Goal: Task Accomplishment & Management: Manage account settings

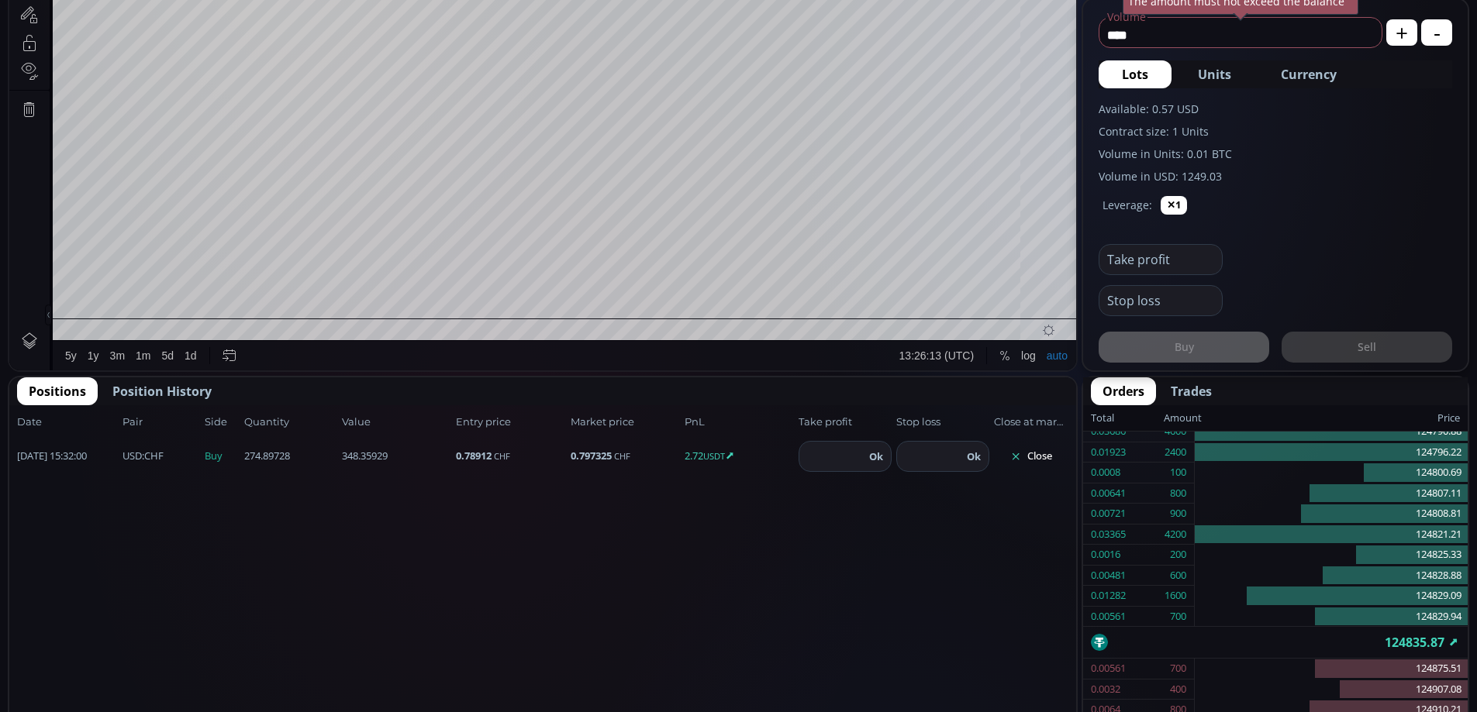
scroll to position [646, 0]
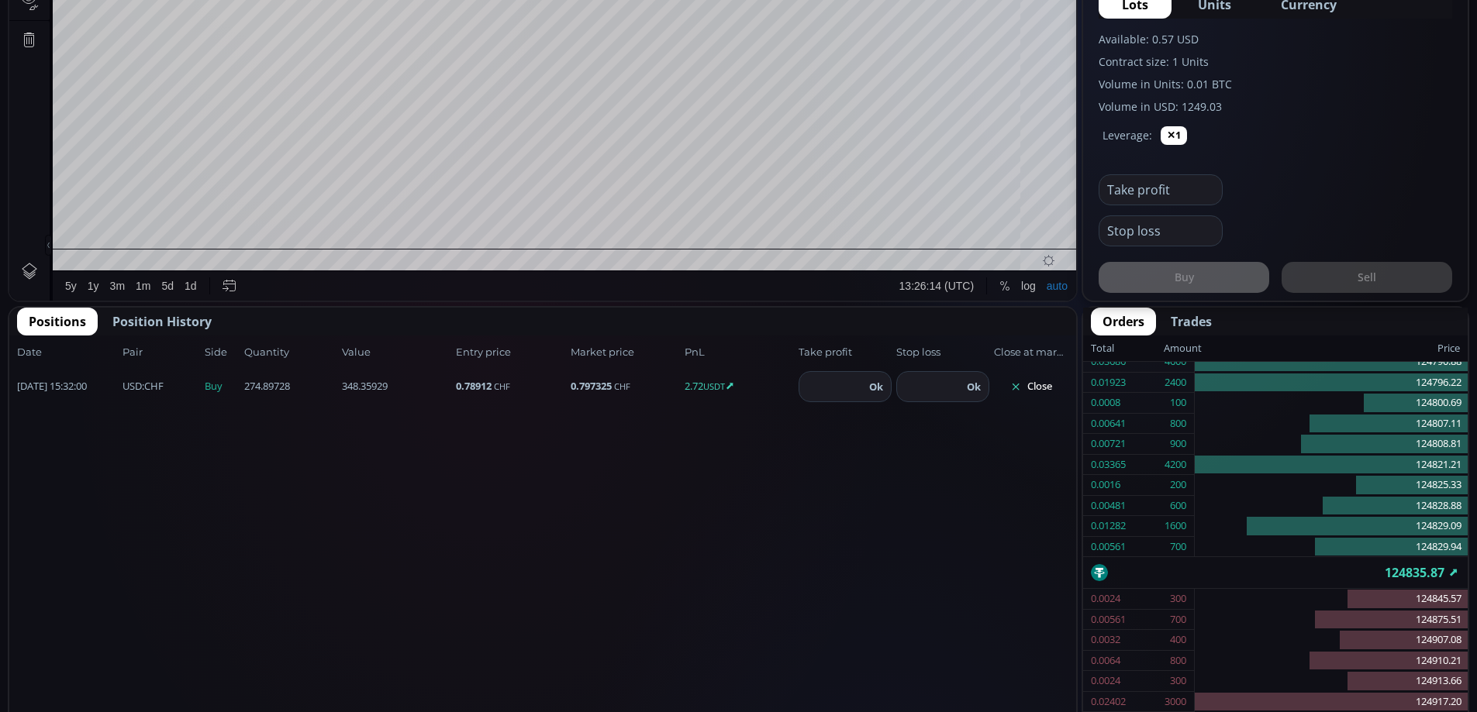
click at [181, 323] on span "Position History" at bounding box center [161, 321] width 99 height 19
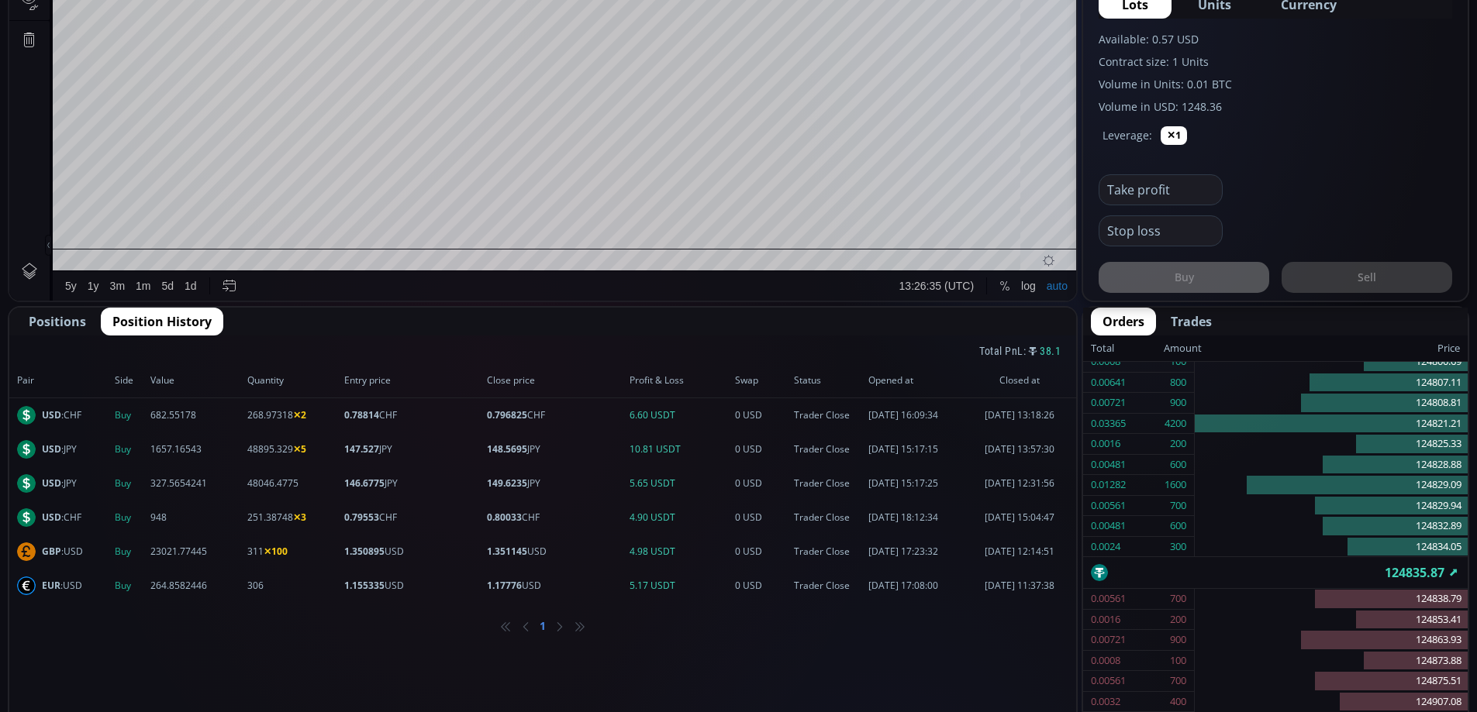
click at [57, 320] on span "Positions" at bounding box center [57, 321] width 57 height 19
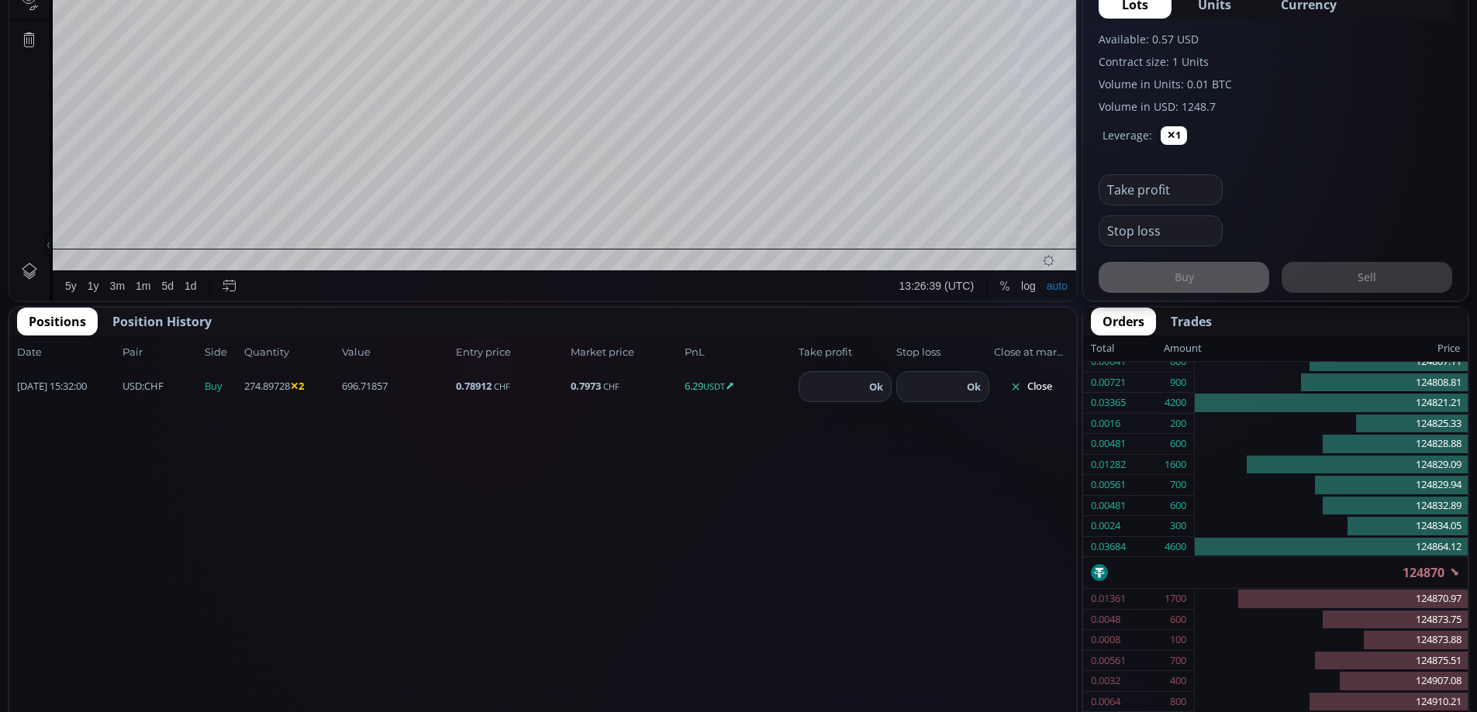
click at [1037, 388] on button "Close" at bounding box center [1031, 386] width 74 height 25
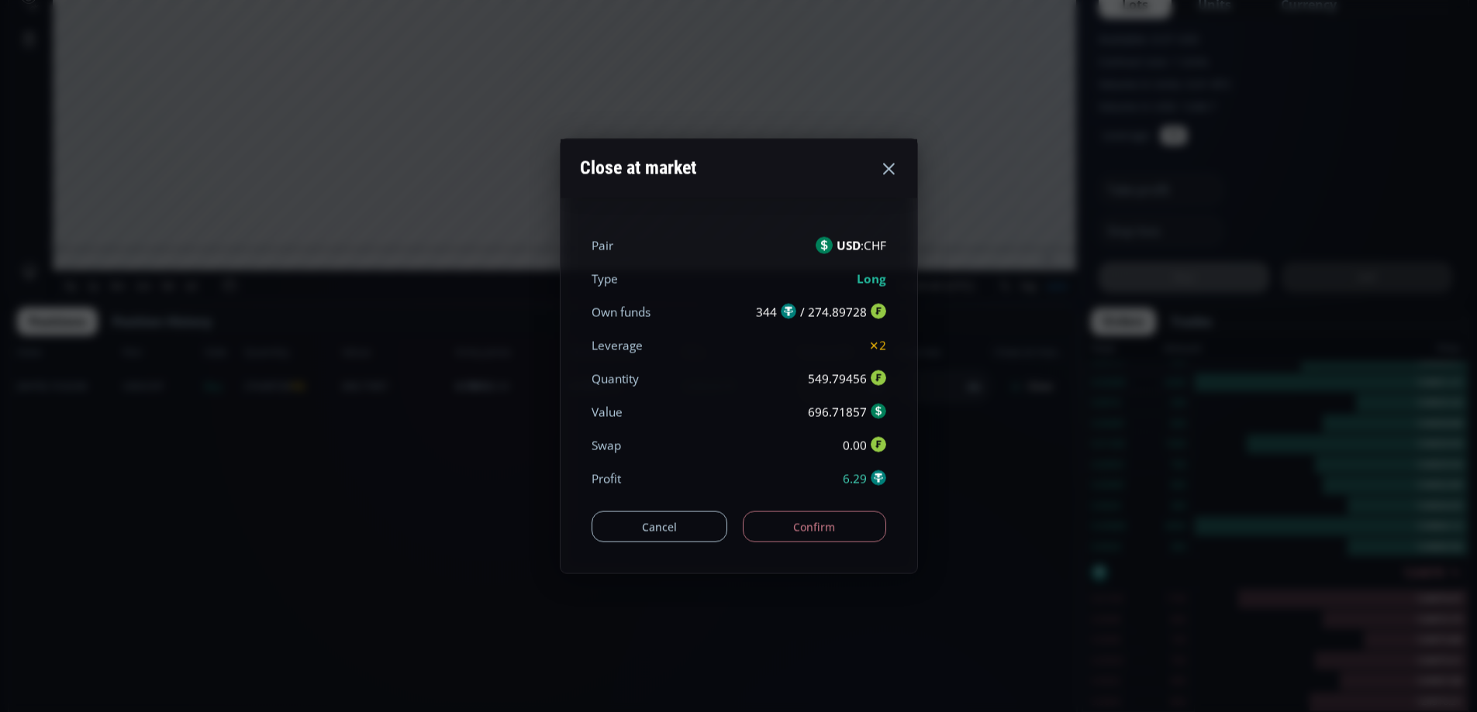
click at [841, 533] on button "Confirm" at bounding box center [814, 527] width 143 height 31
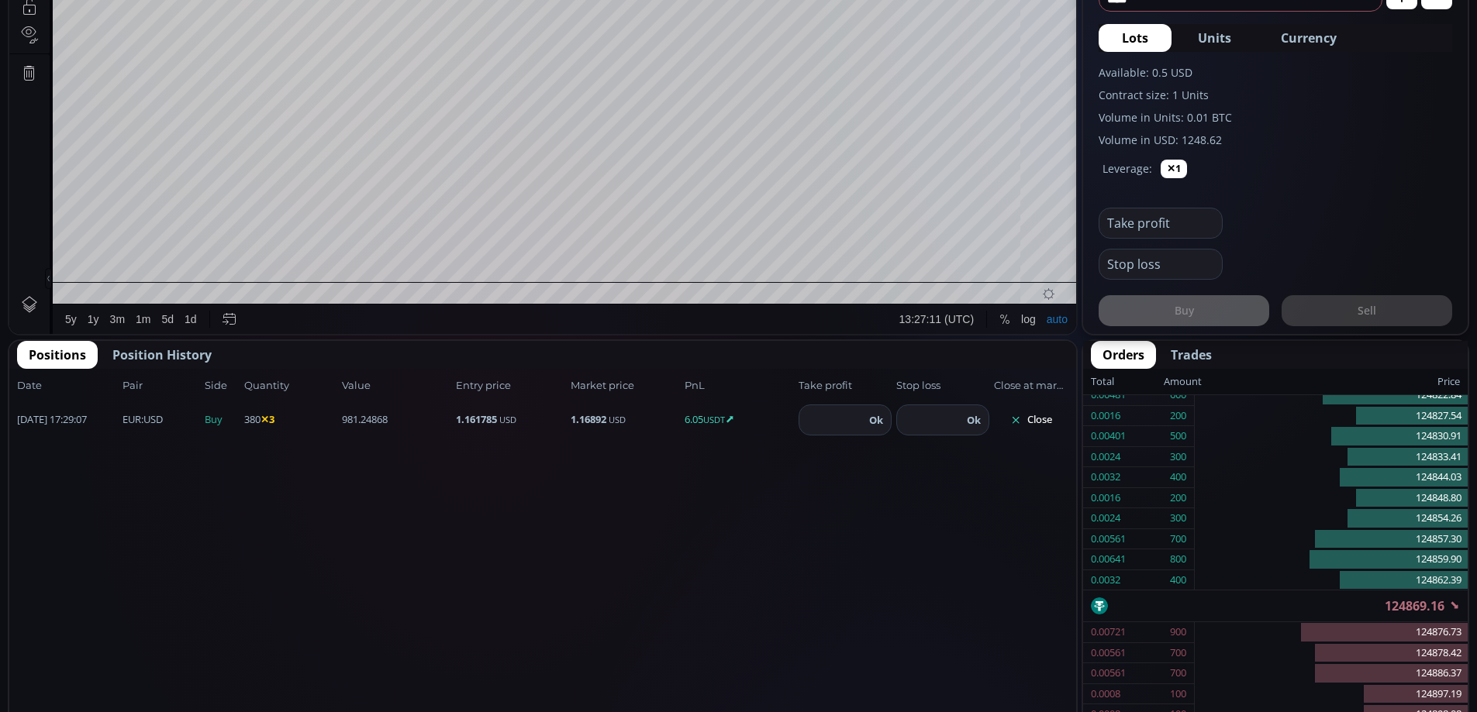
scroll to position [654, 0]
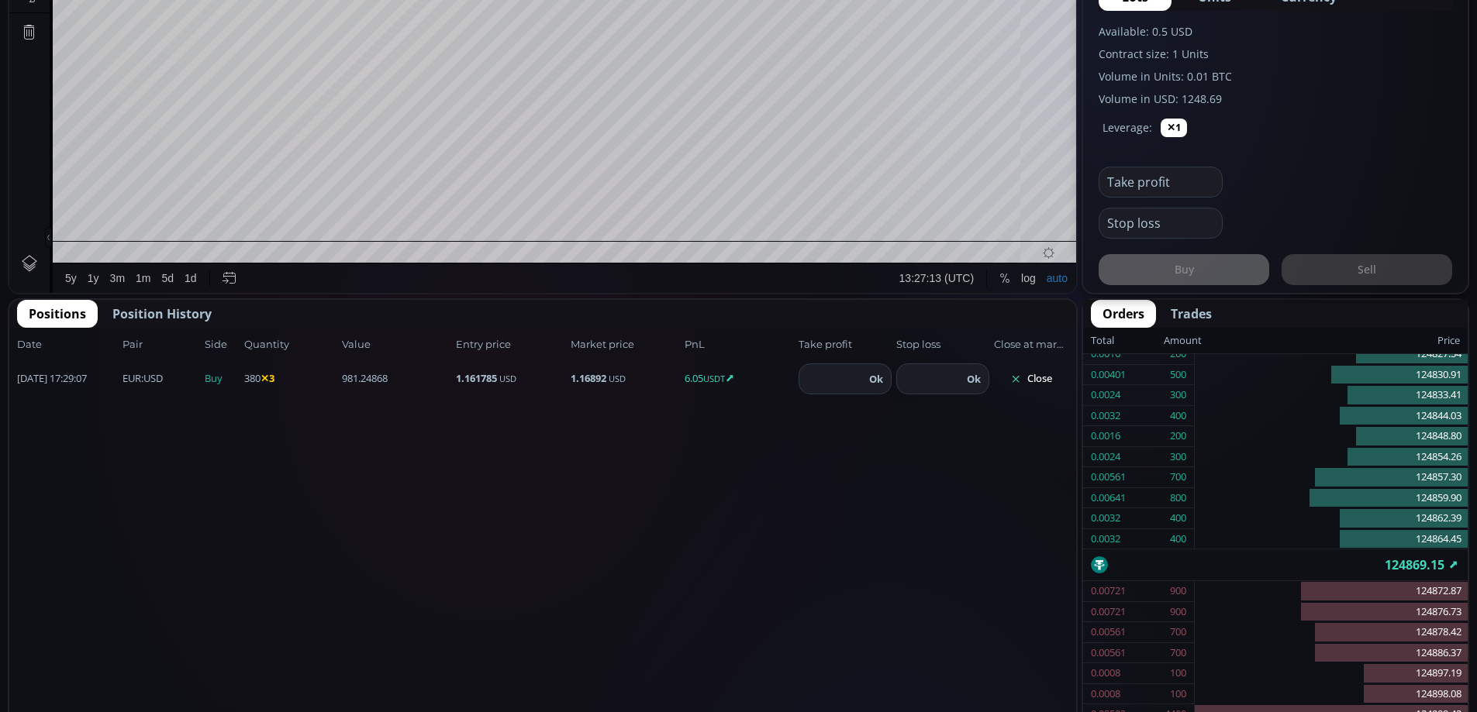
click at [1032, 372] on button "Close" at bounding box center [1031, 379] width 74 height 25
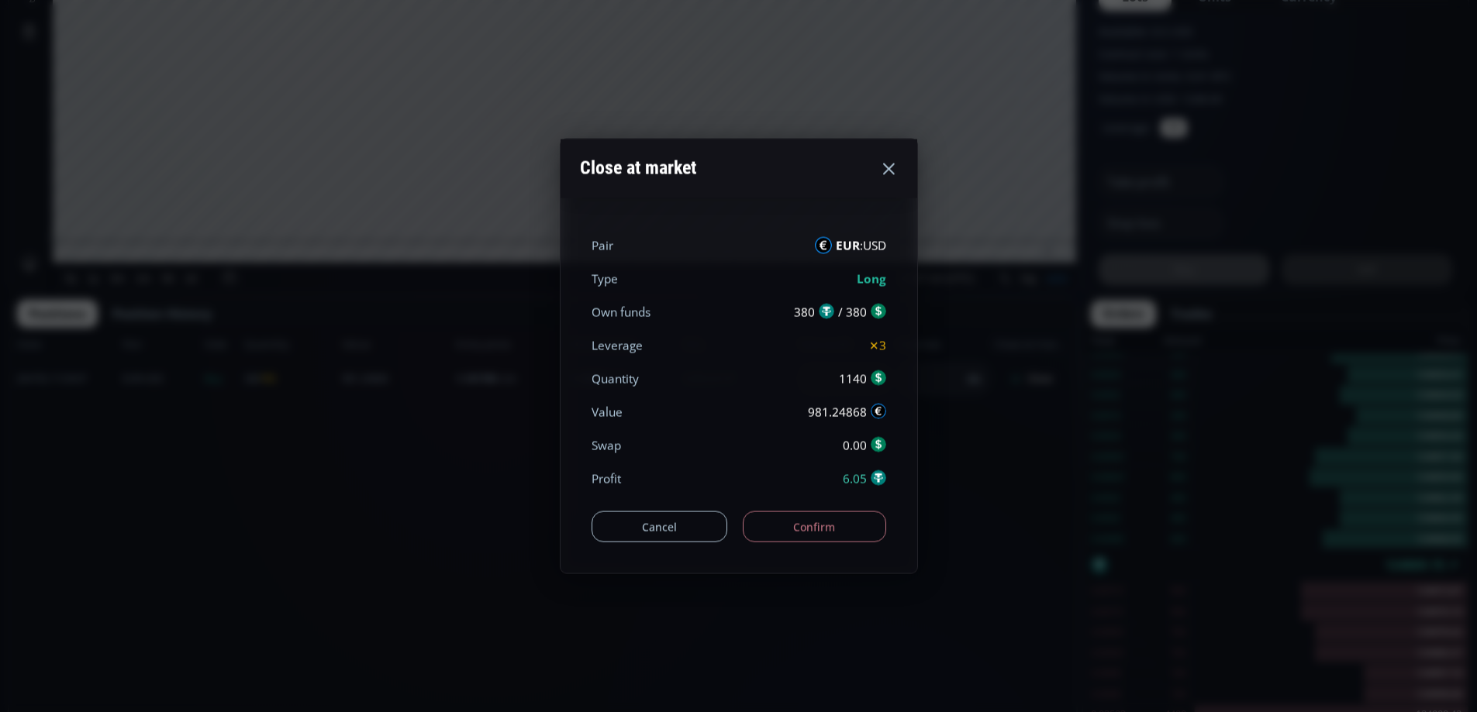
click at [836, 519] on button "Confirm" at bounding box center [814, 527] width 143 height 31
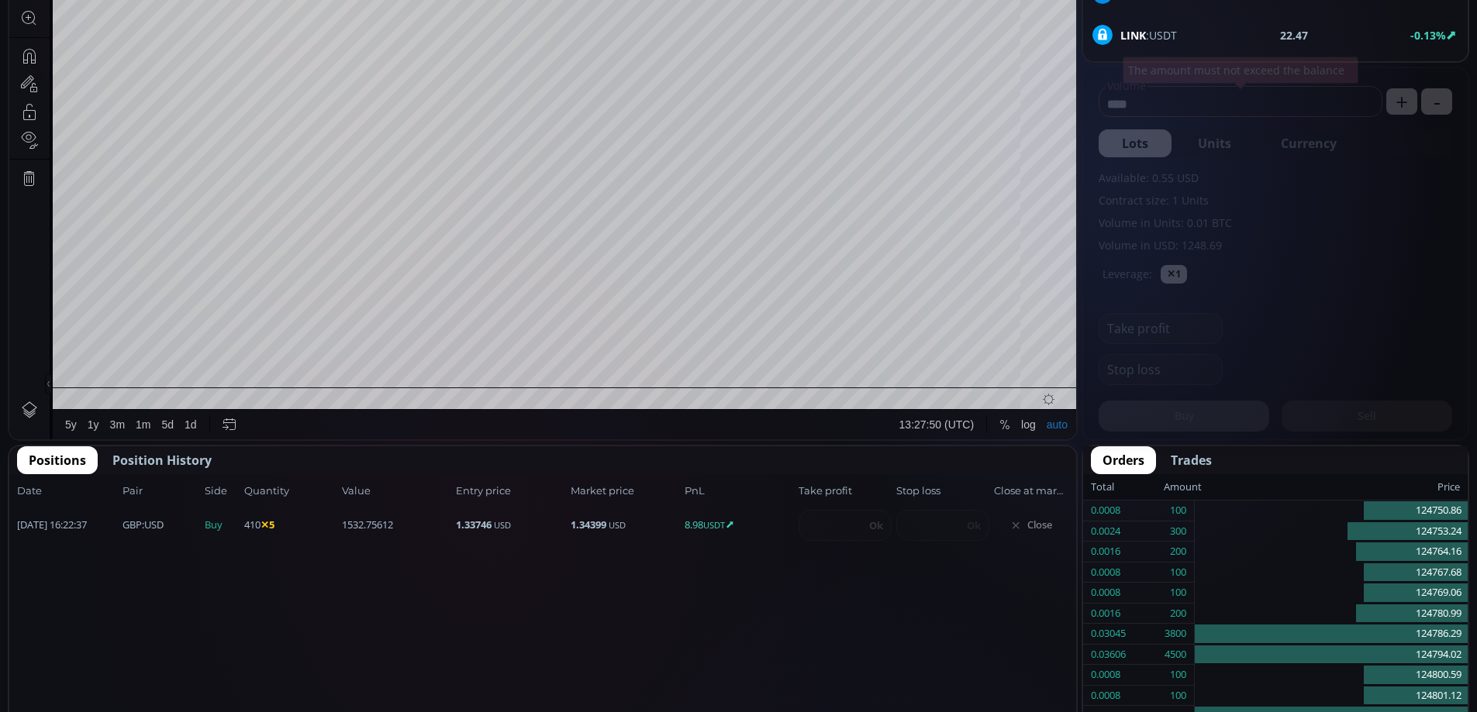
scroll to position [535, 0]
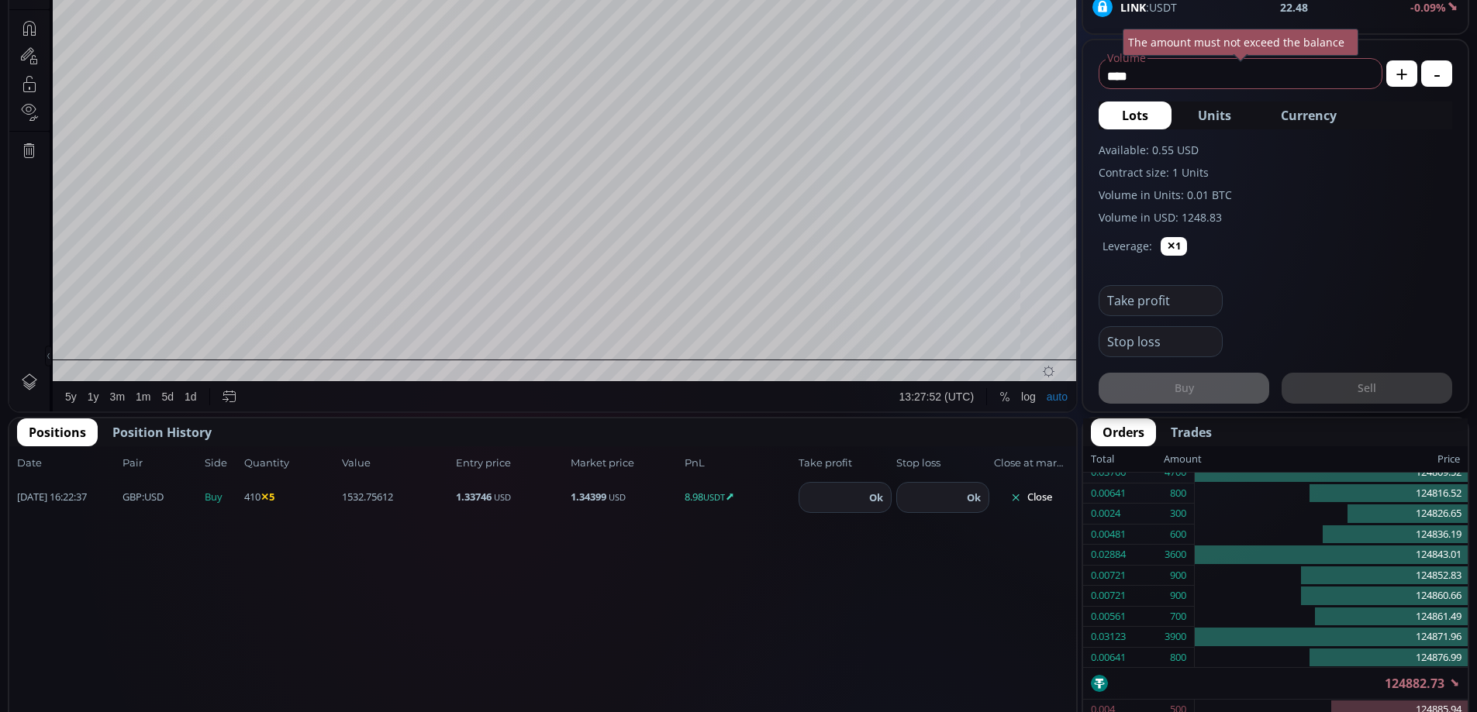
click at [1037, 502] on button "Close" at bounding box center [1031, 497] width 74 height 25
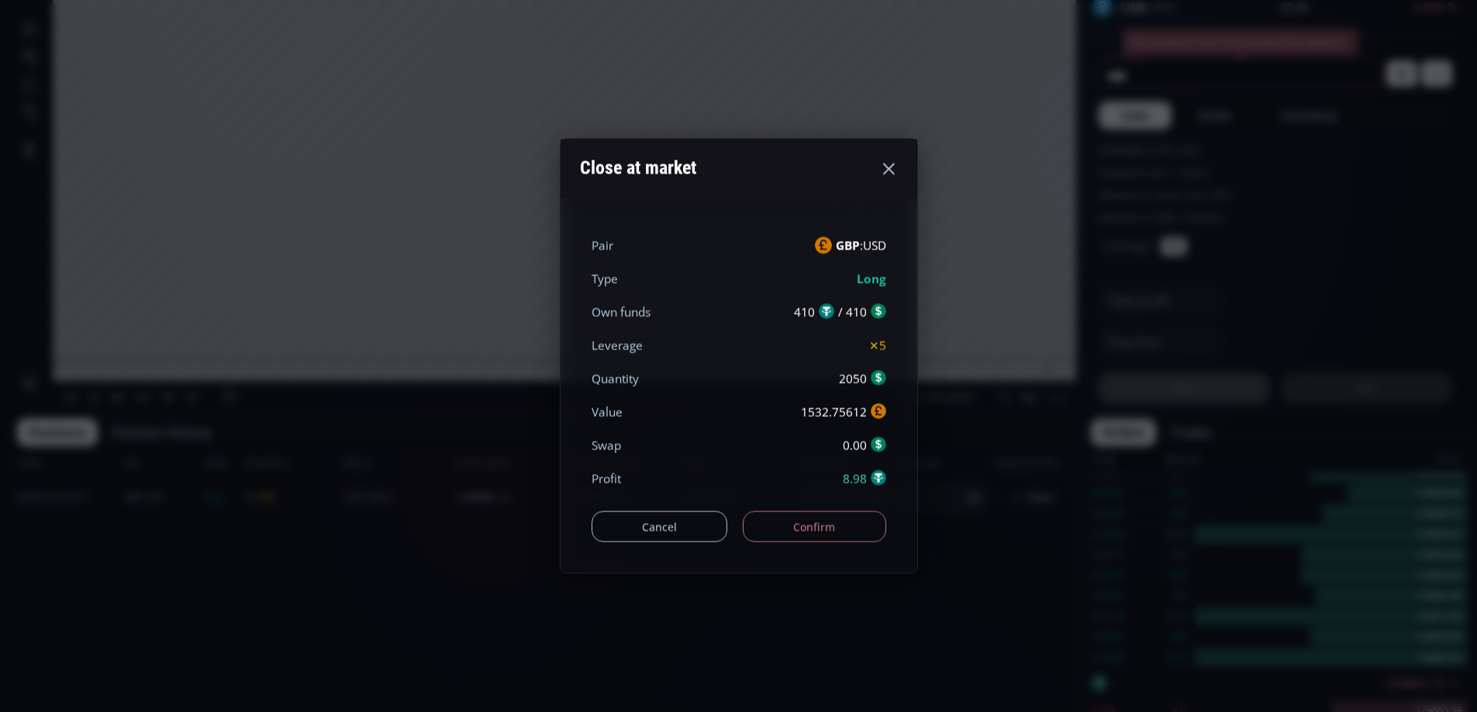
click at [846, 529] on button "Confirm" at bounding box center [814, 527] width 143 height 31
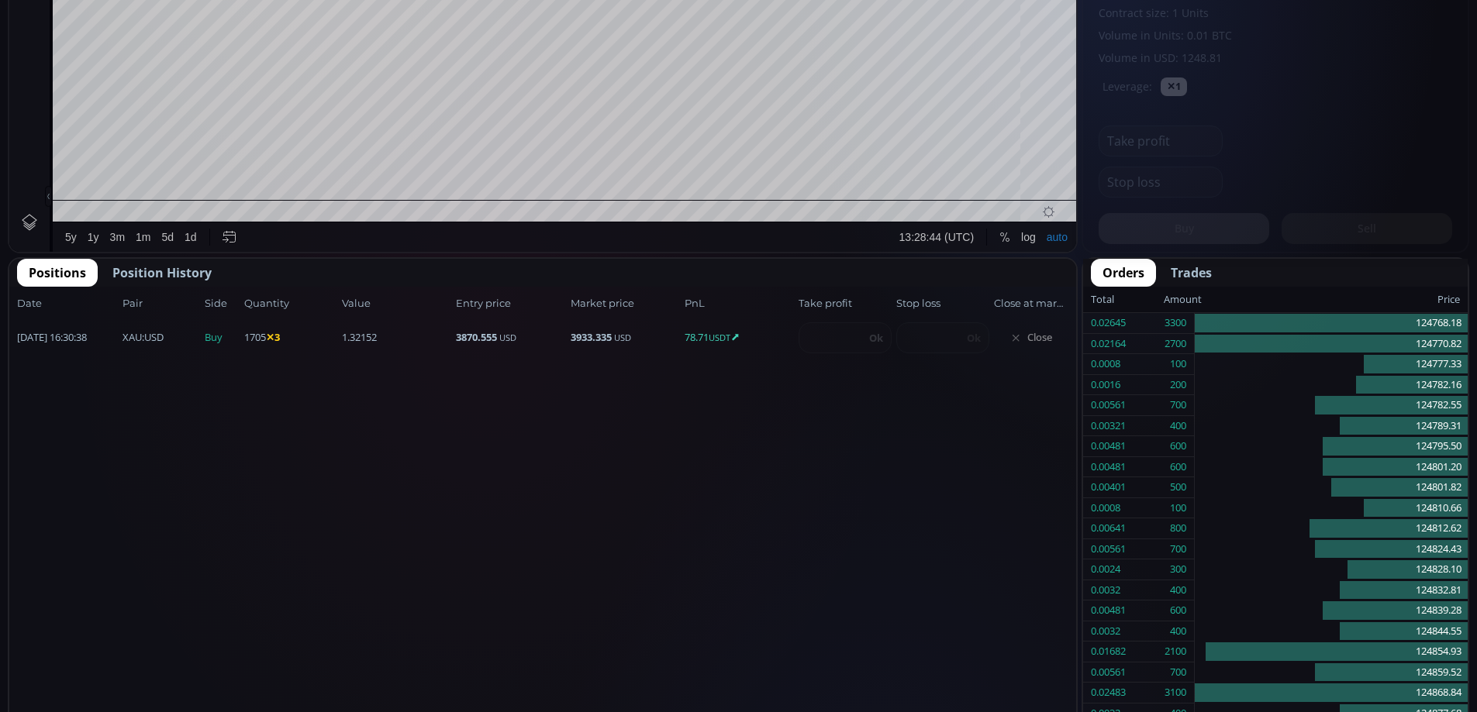
scroll to position [216, 0]
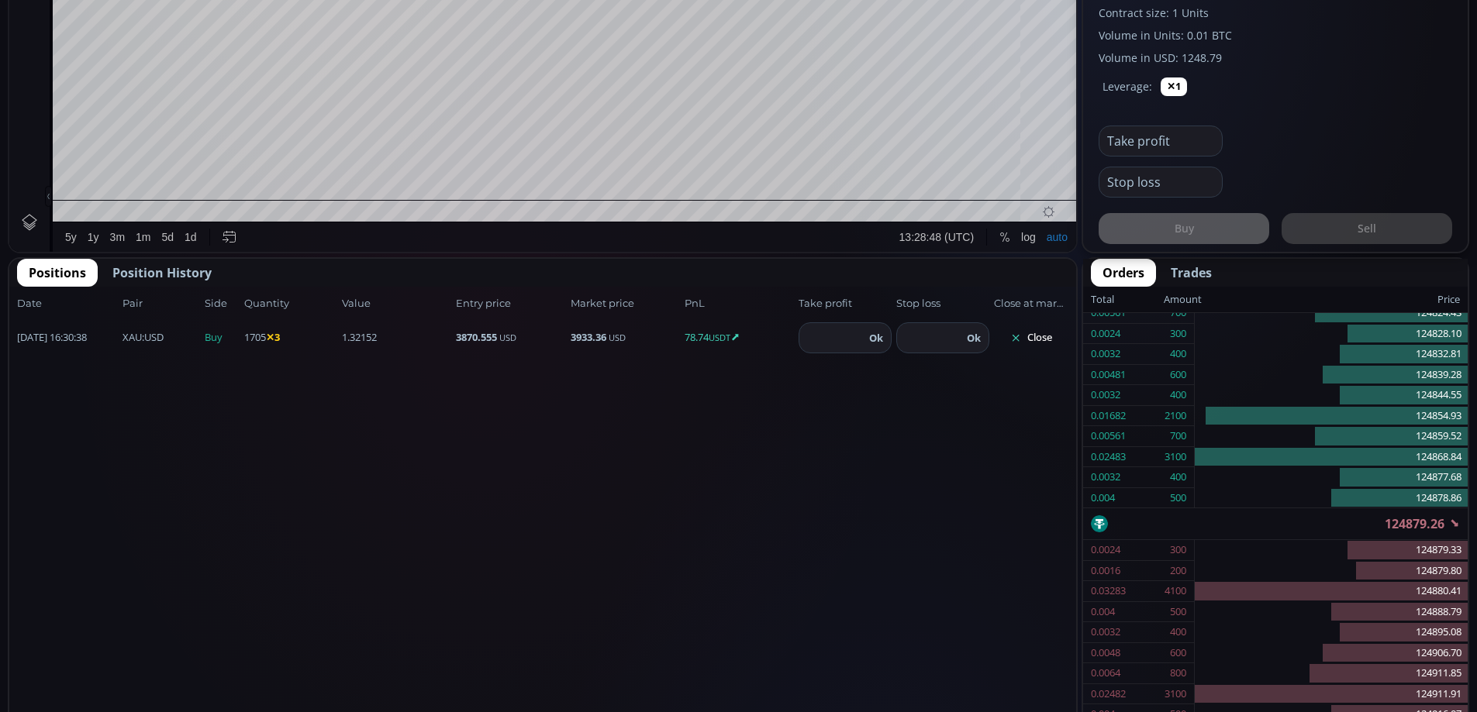
click at [1045, 334] on button "Close" at bounding box center [1031, 338] width 74 height 25
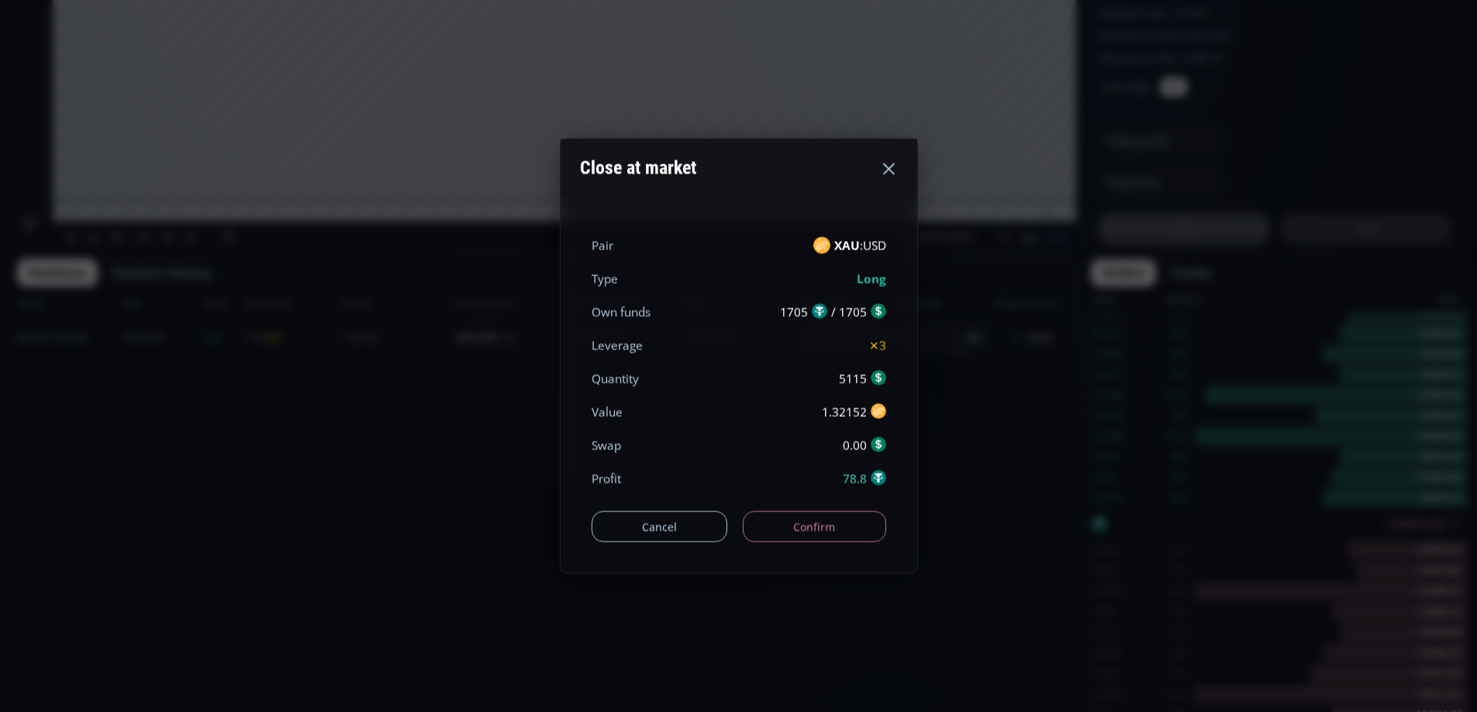
click at [839, 524] on button "Confirm" at bounding box center [814, 527] width 143 height 31
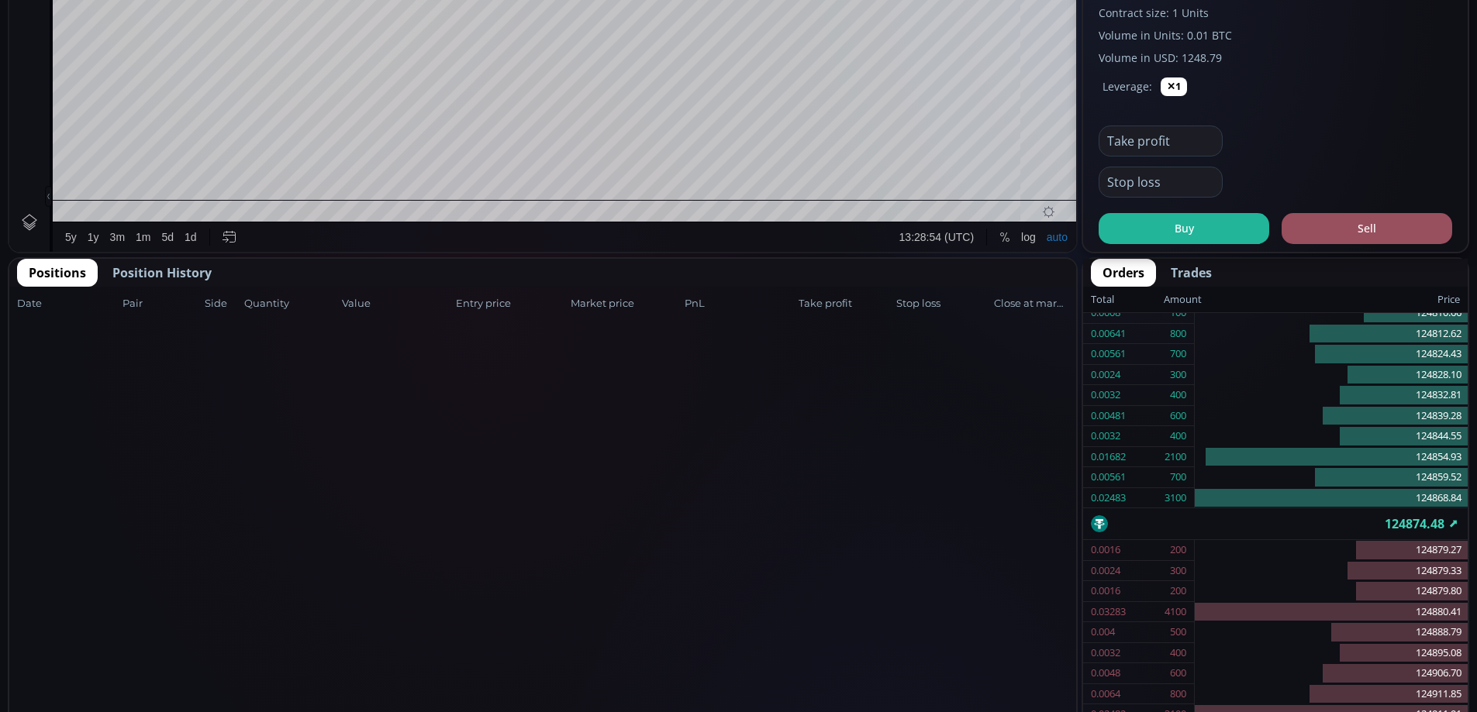
click at [181, 281] on span "Position History" at bounding box center [161, 273] width 99 height 19
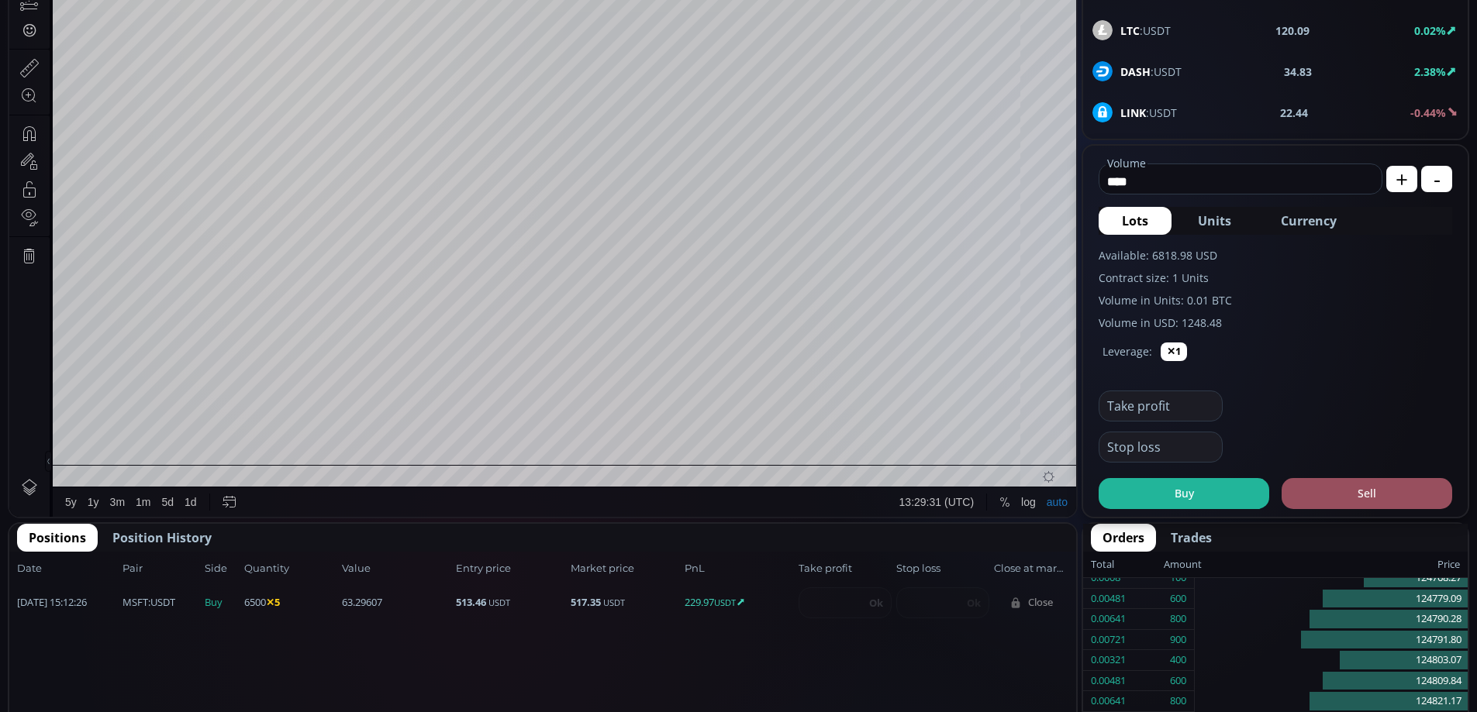
scroll to position [486, 0]
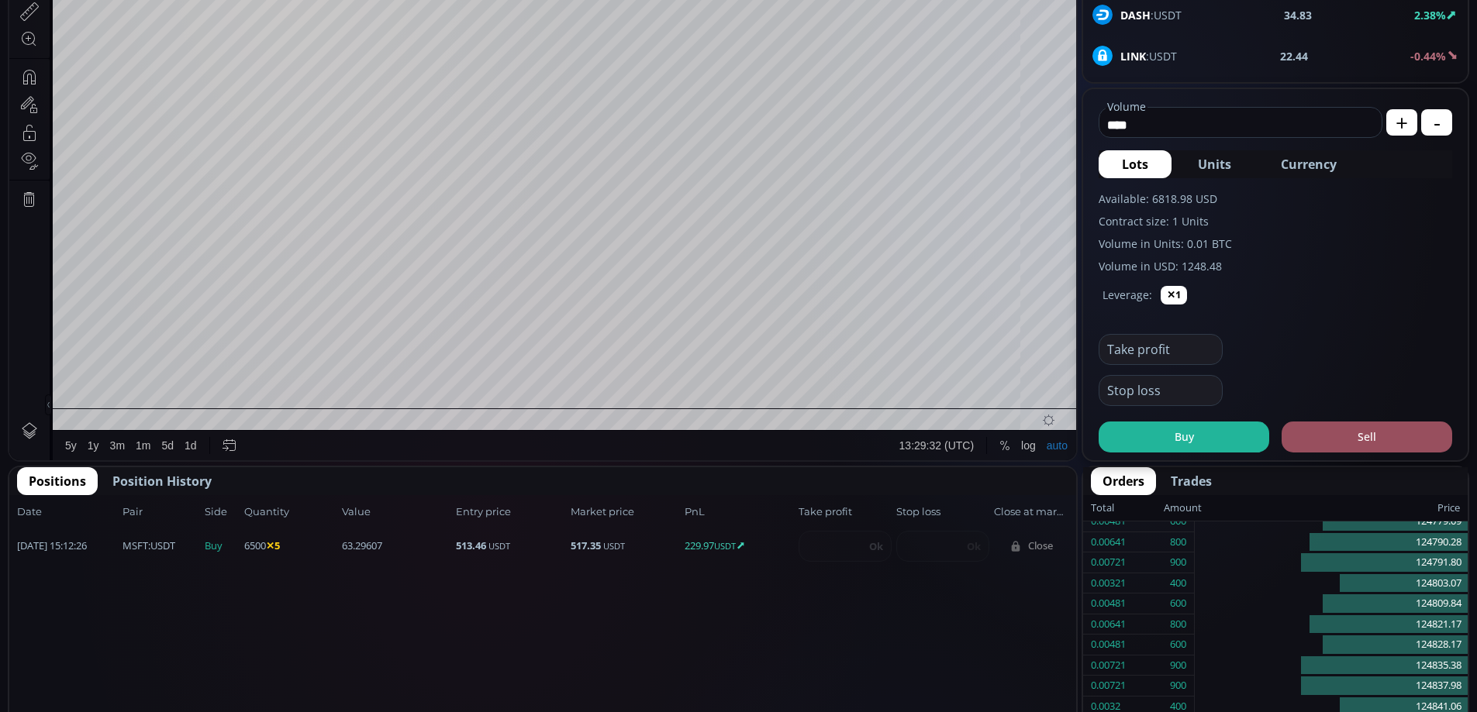
click at [1037, 546] on span "Close" at bounding box center [1031, 546] width 74 height 25
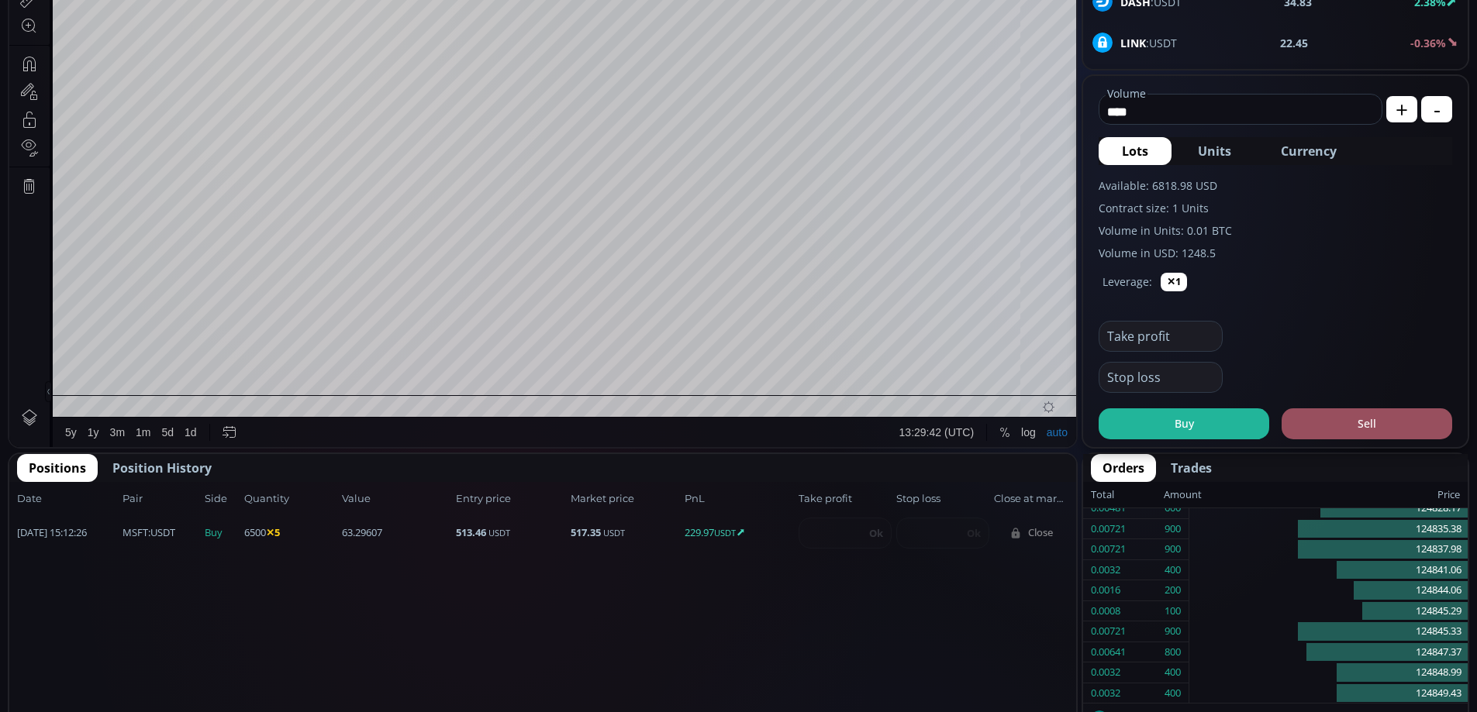
scroll to position [523, 0]
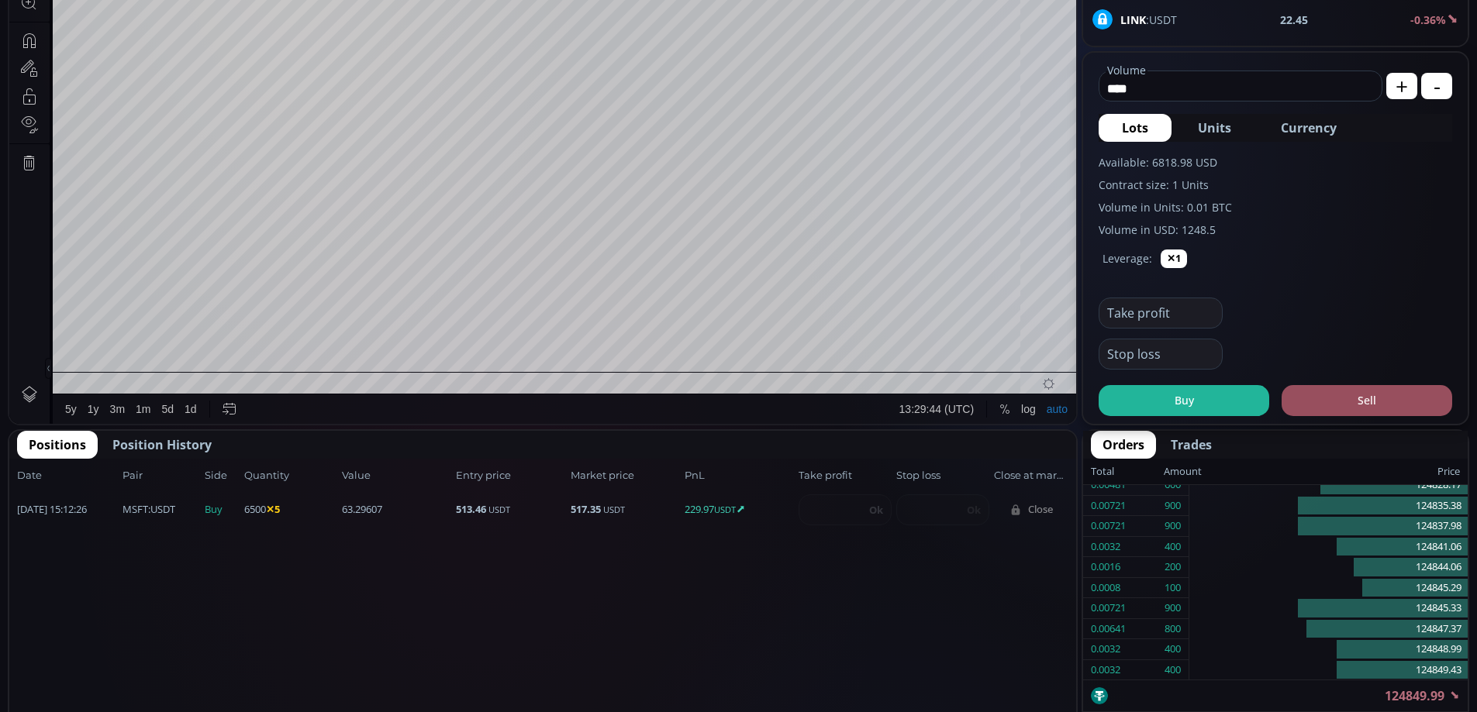
click at [1044, 507] on span "Close" at bounding box center [1031, 510] width 74 height 25
click at [1036, 508] on button "Close" at bounding box center [1031, 510] width 74 height 25
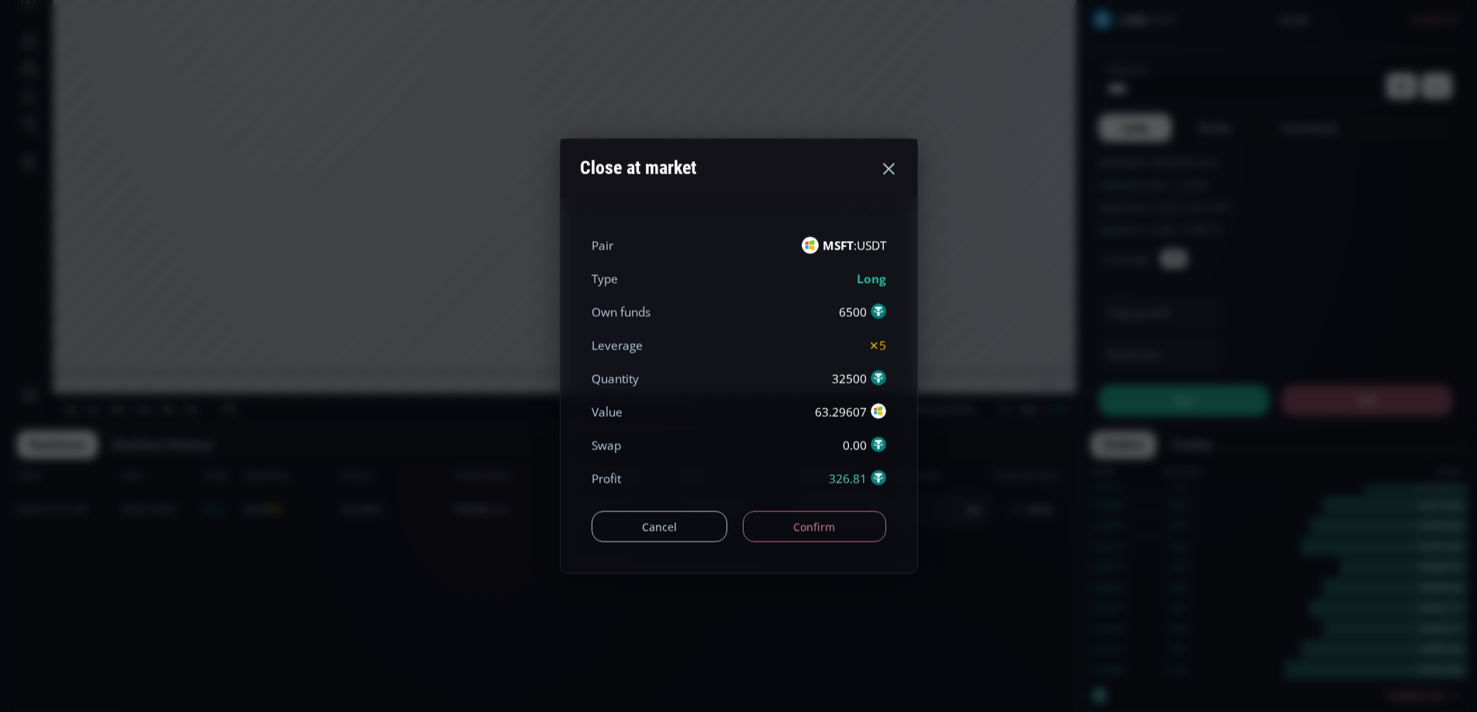
drag, startPoint x: 816, startPoint y: 513, endPoint x: 824, endPoint y: 517, distance: 9.4
click at [816, 516] on button "Confirm" at bounding box center [814, 527] width 143 height 31
